Goal: Use online tool/utility: Utilize a website feature to perform a specific function

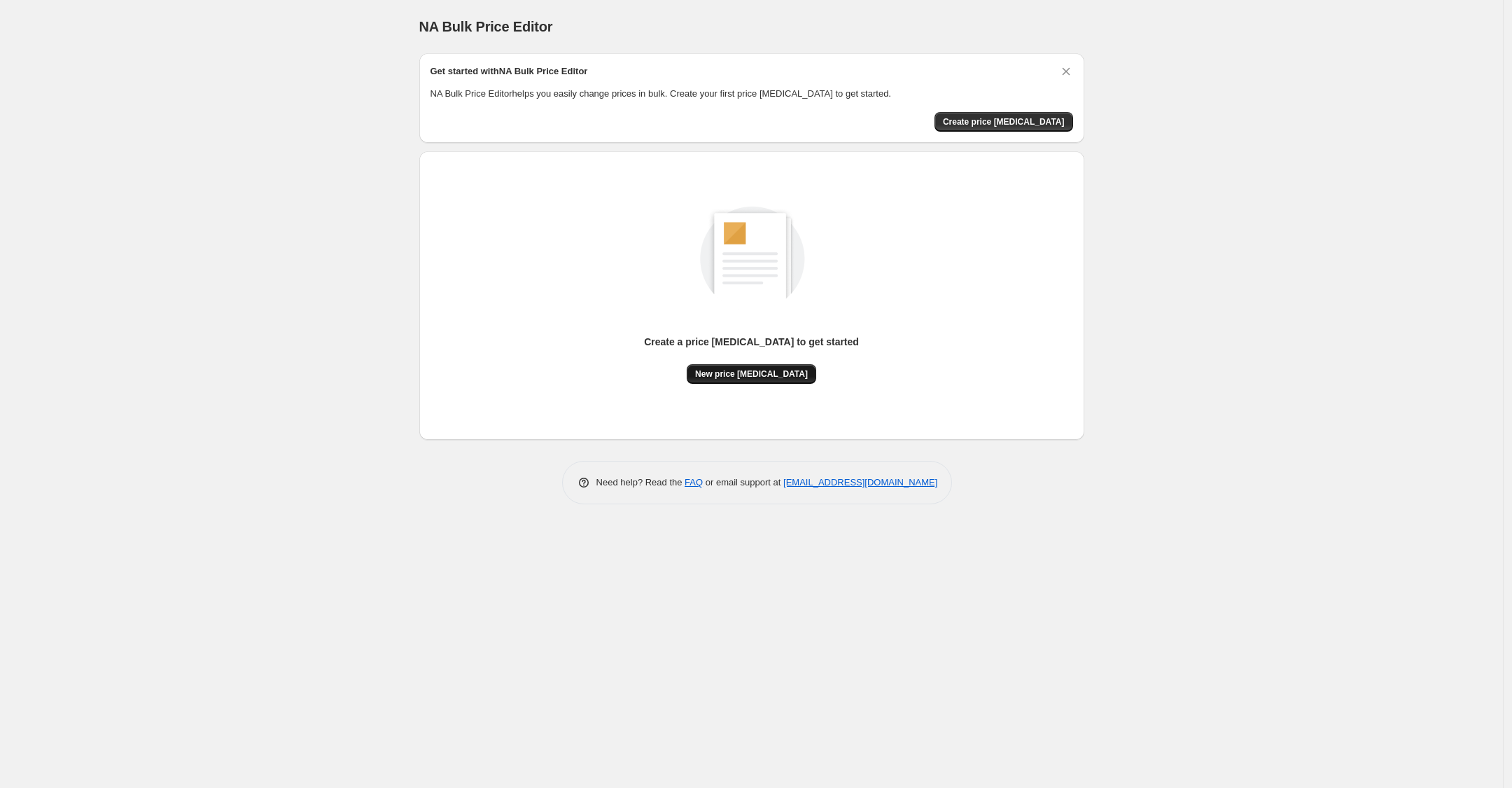
click at [749, 373] on span "New price [MEDICAL_DATA]" at bounding box center [752, 373] width 113 height 11
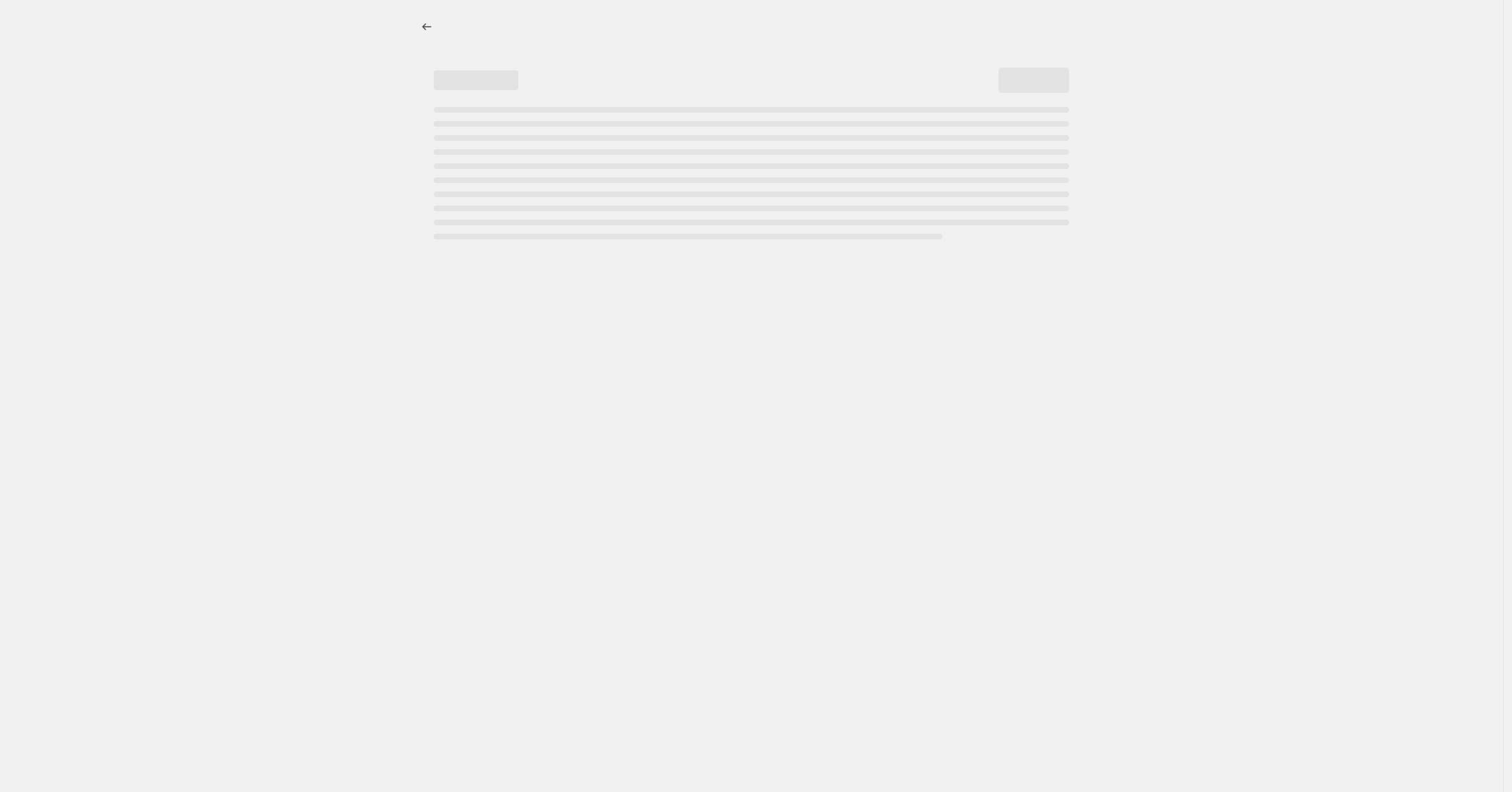
select select "percentage"
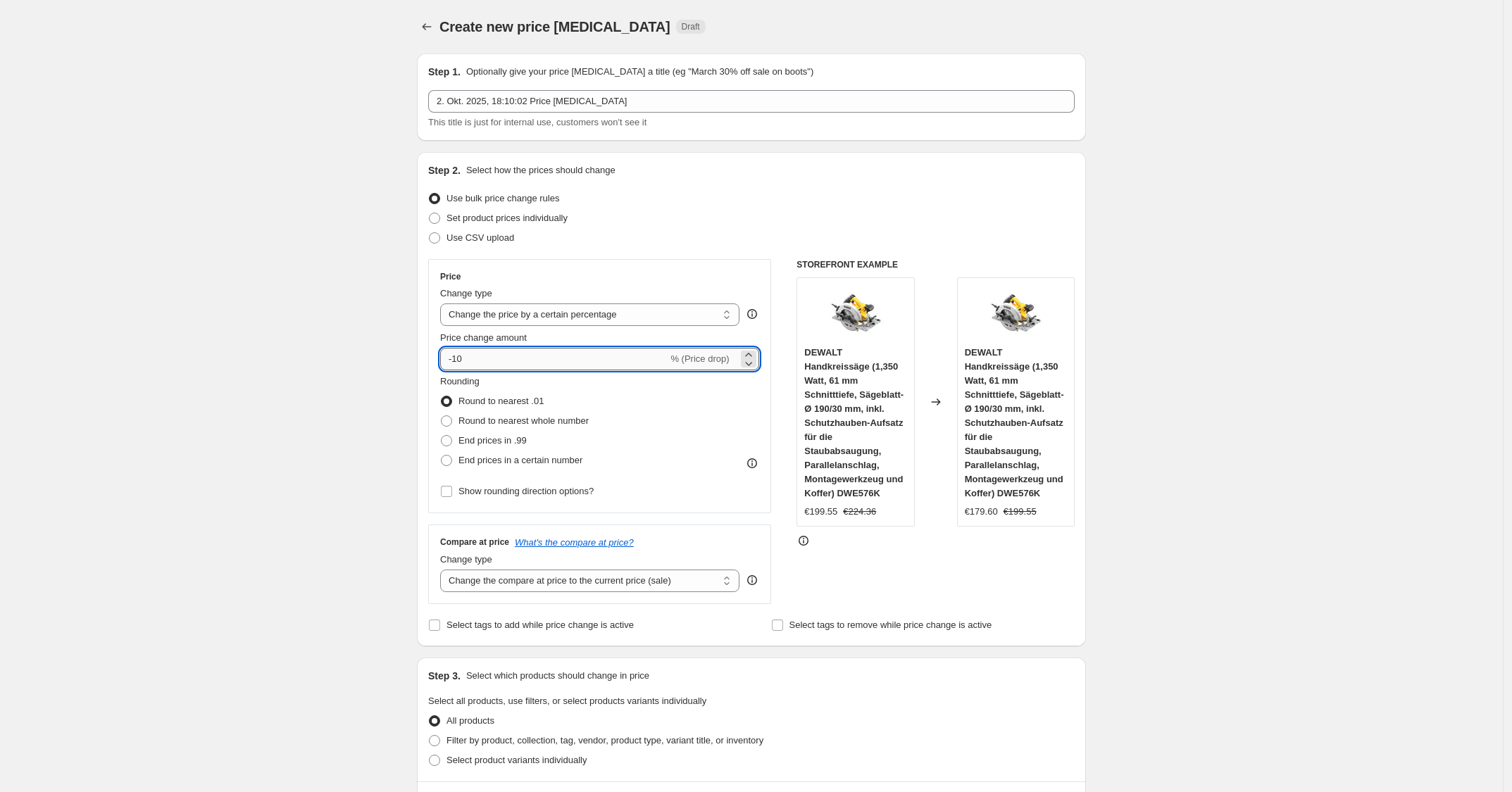
click at [561, 356] on input "-10" at bounding box center [554, 358] width 227 height 23
type input "-1"
type input "-25"
click at [719, 268] on div "Price Change type Change the price to a certain amount Change the price by a ce…" at bounding box center [599, 386] width 343 height 254
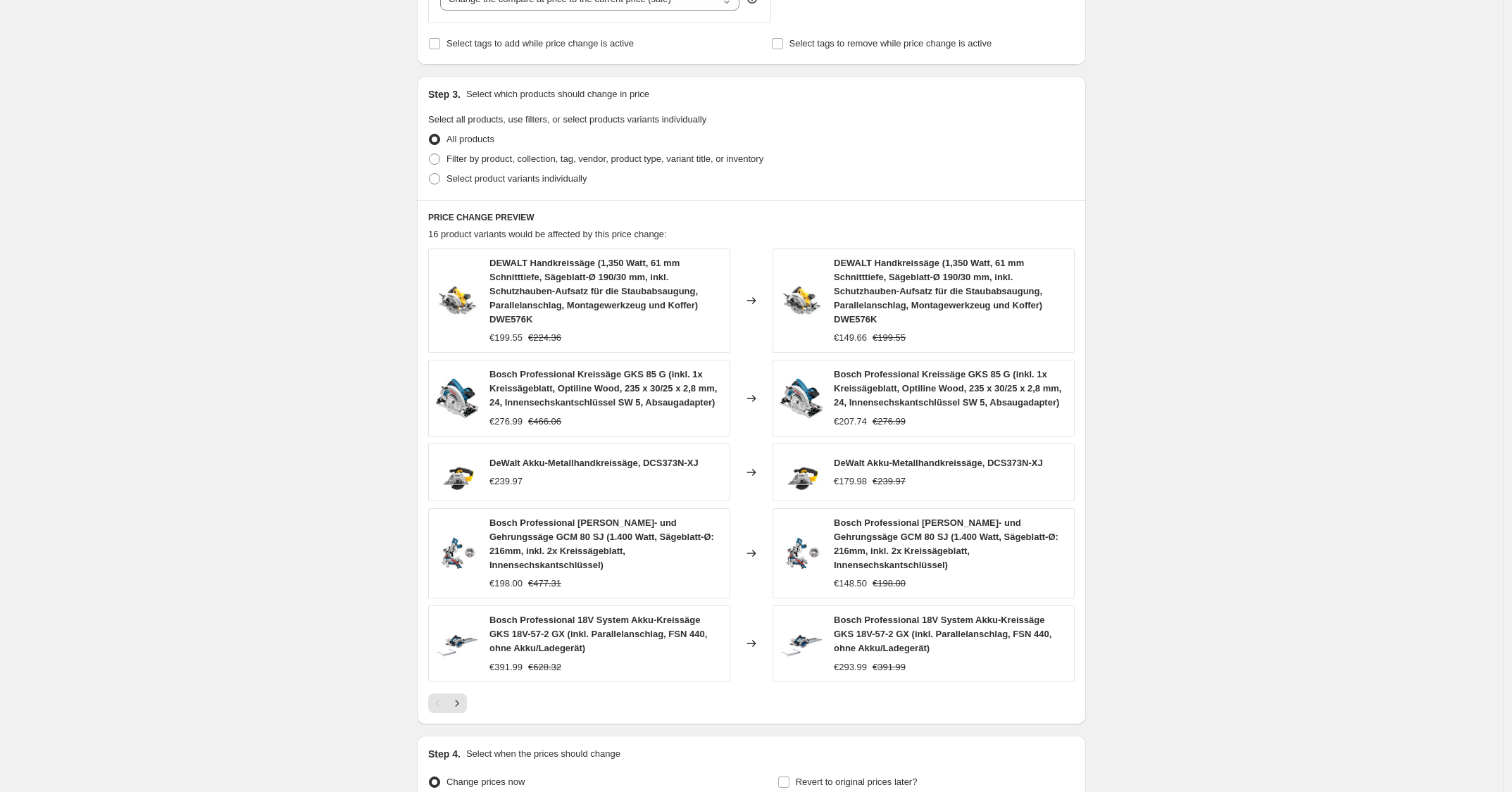
scroll to position [722, 0]
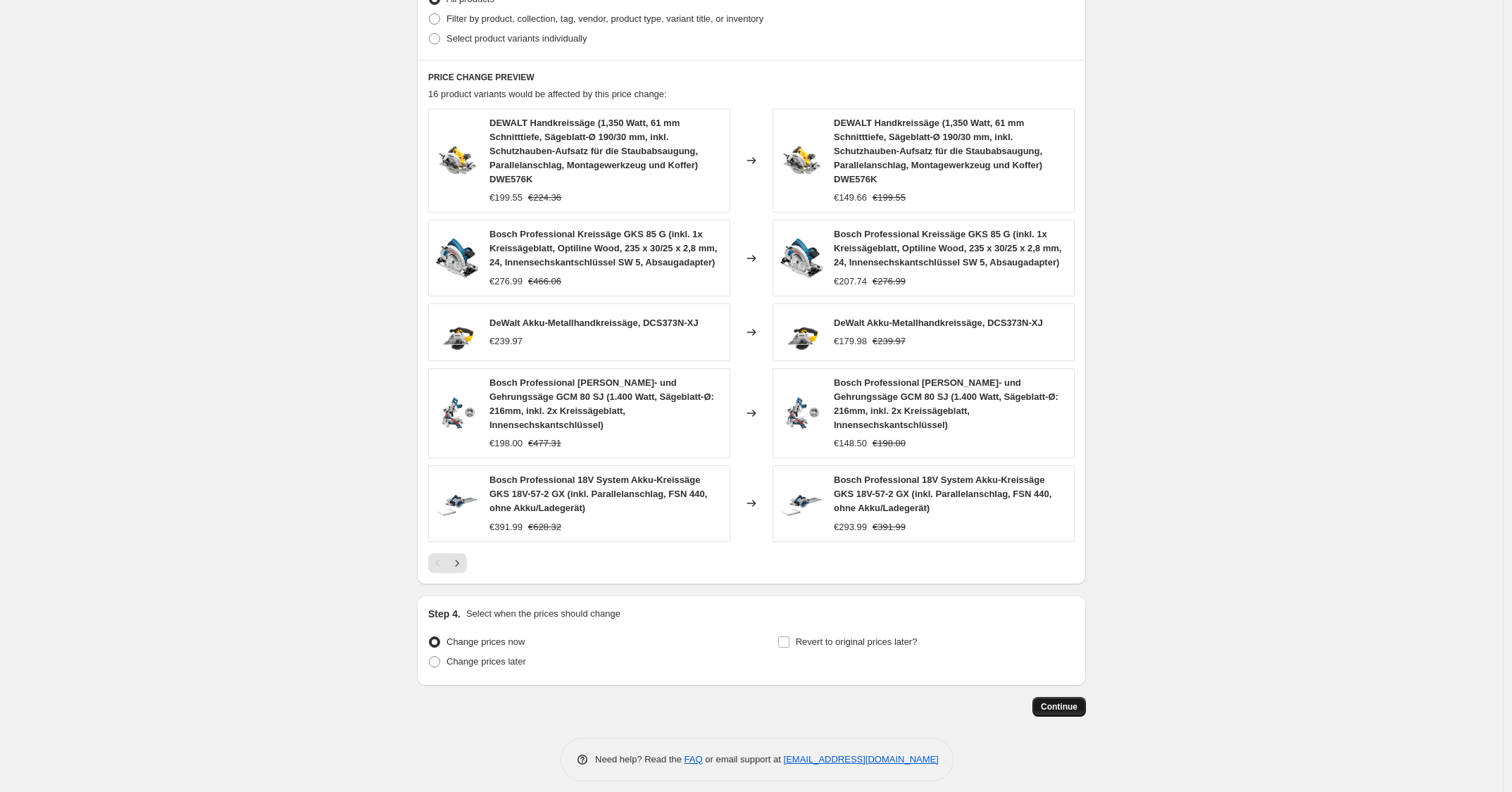
click at [1059, 701] on span "Continue" at bounding box center [1060, 706] width 37 height 11
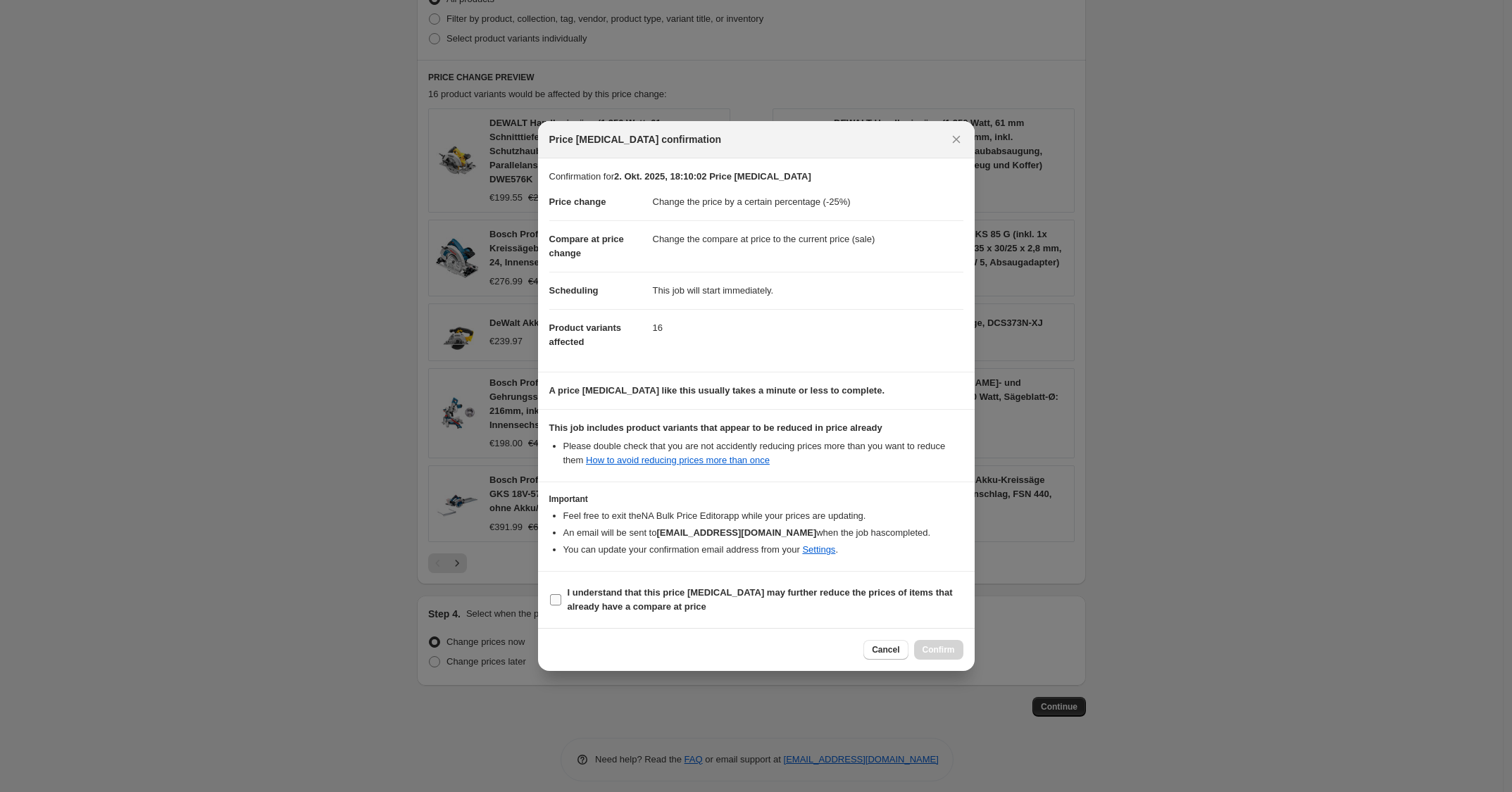
click at [897, 597] on b "I understand that this price [MEDICAL_DATA] may further reduce the prices of it…" at bounding box center [760, 599] width 385 height 24
click at [562, 597] on input "I understand that this price [MEDICAL_DATA] may further reduce the prices of it…" at bounding box center [555, 599] width 11 height 11
checkbox input "true"
click at [947, 659] on button "Confirm" at bounding box center [939, 650] width 49 height 20
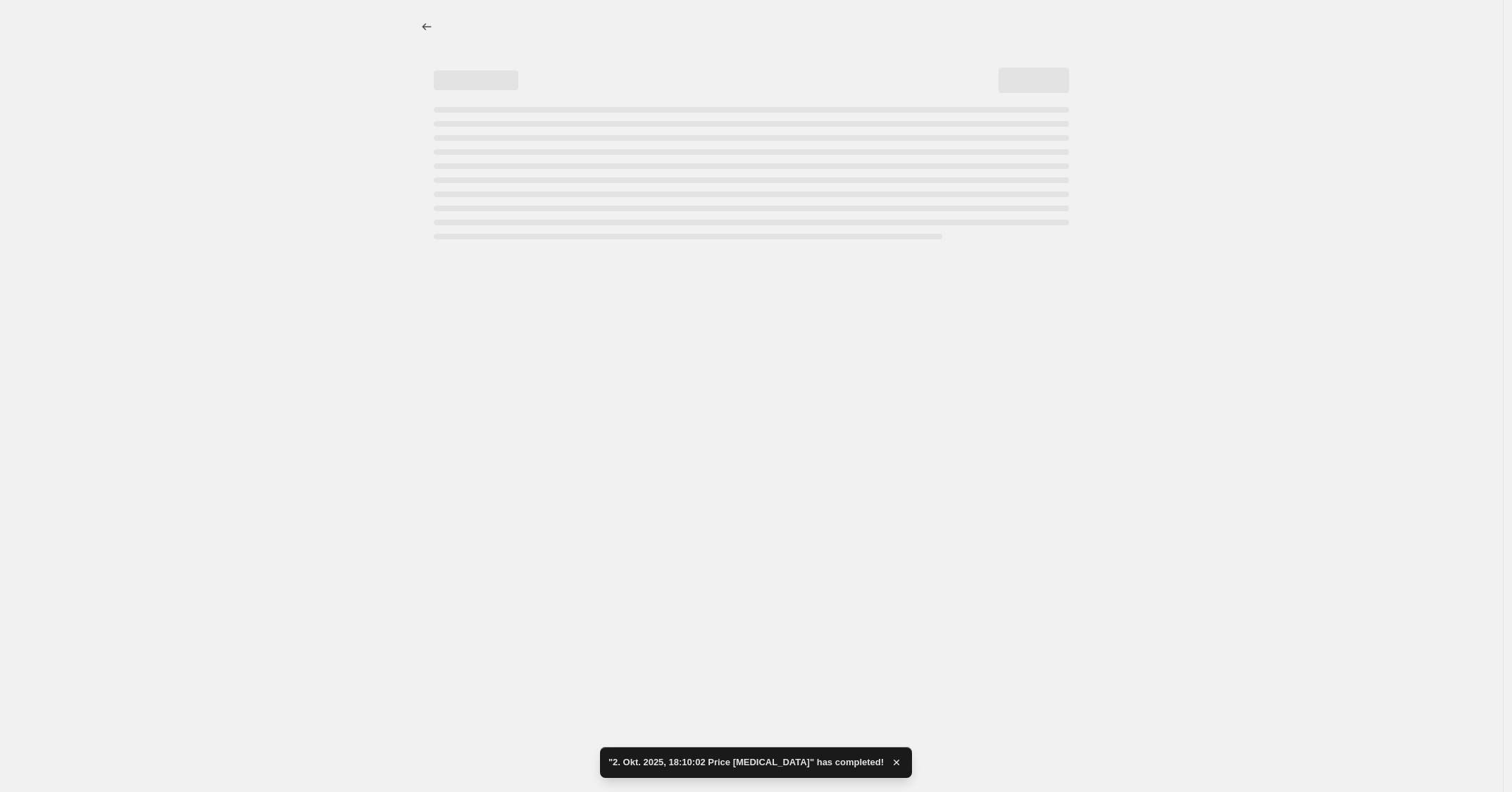
select select "percentage"
